Goal: Navigation & Orientation: Find specific page/section

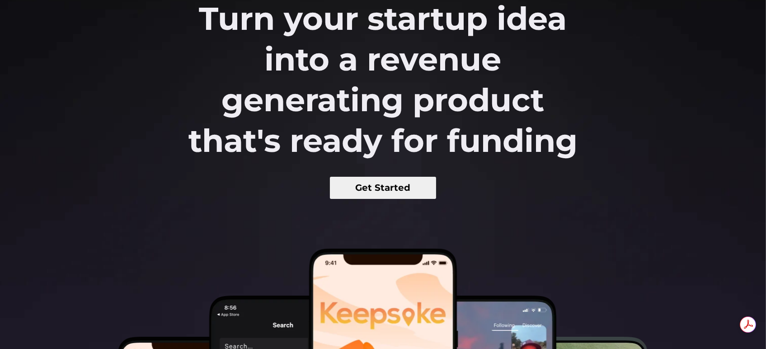
scroll to position [138, 0]
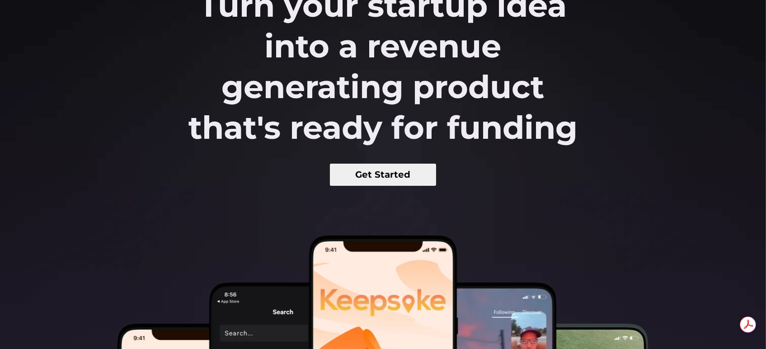
click at [385, 177] on button "Get Started" at bounding box center [383, 175] width 106 height 22
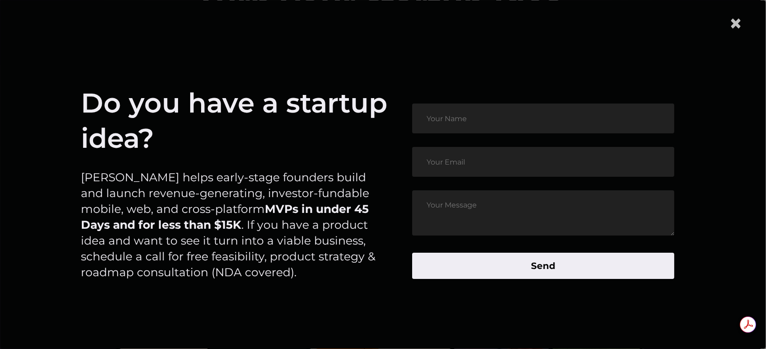
click at [739, 24] on span "×" at bounding box center [736, 23] width 14 height 28
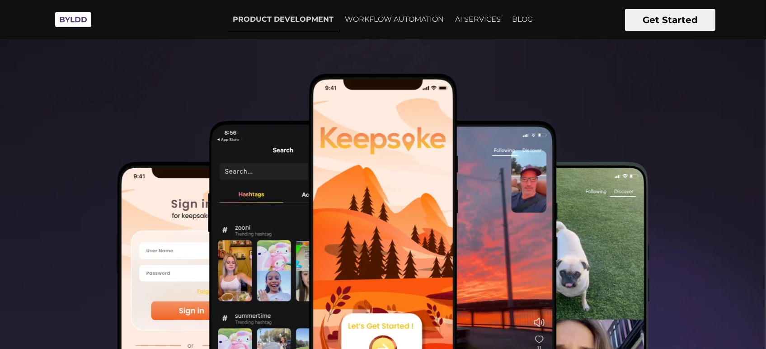
scroll to position [298, 0]
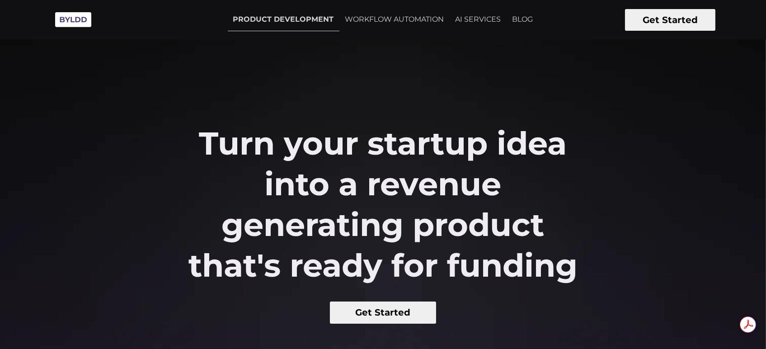
drag, startPoint x: 200, startPoint y: 131, endPoint x: 584, endPoint y: 246, distance: 401.0
click at [584, 246] on h2 "Turn your startup idea into a revenue generating product that's ready for fundi…" at bounding box center [382, 204] width 421 height 163
copy h2 "Turn your startup idea into a revenue generating product that's ready for fundi…"
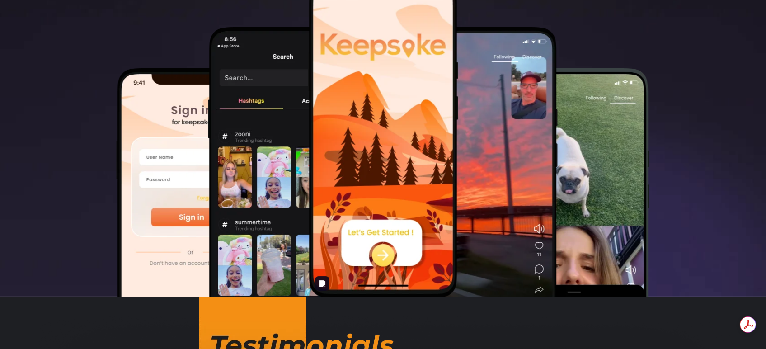
click at [382, 260] on img at bounding box center [383, 139] width 151 height 318
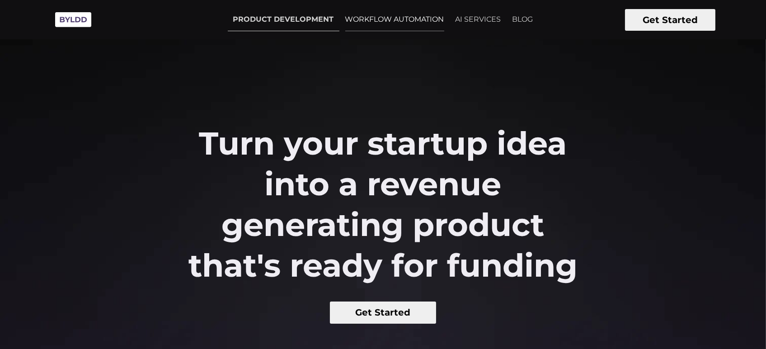
click at [387, 15] on link "WORKFLOW AUTOMATION" at bounding box center [395, 19] width 110 height 23
